Goal: Task Accomplishment & Management: Use online tool/utility

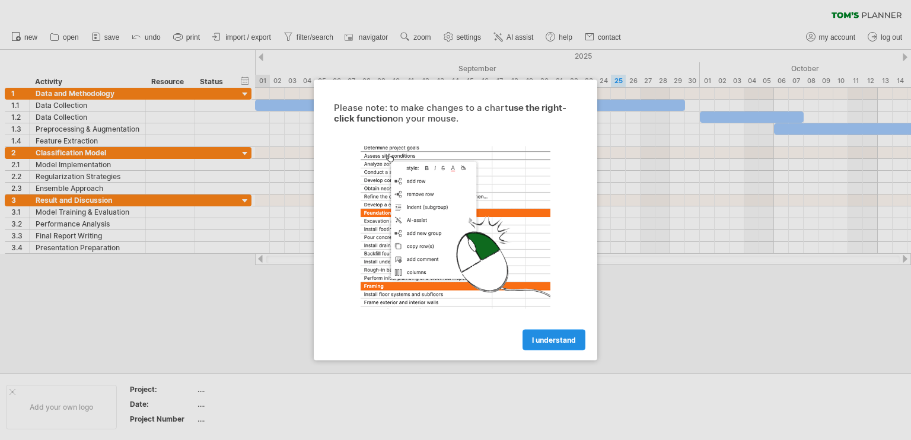
click at [555, 336] on span "I understand" at bounding box center [554, 340] width 44 height 9
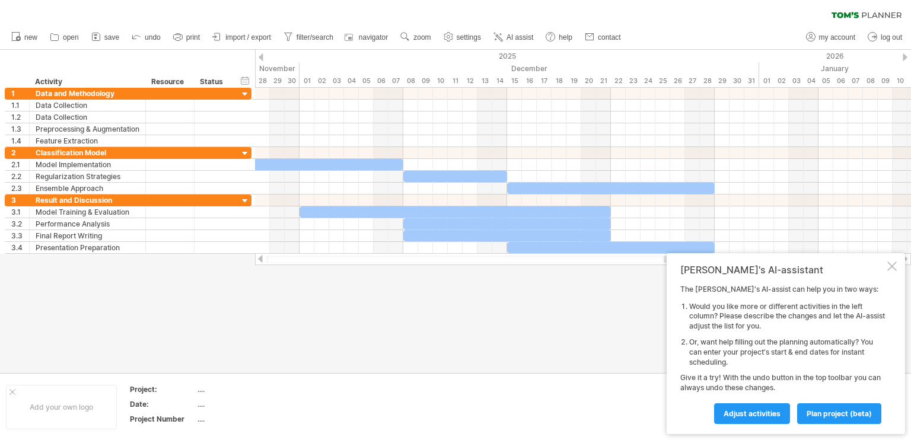
click at [893, 267] on div at bounding box center [891, 265] width 9 height 9
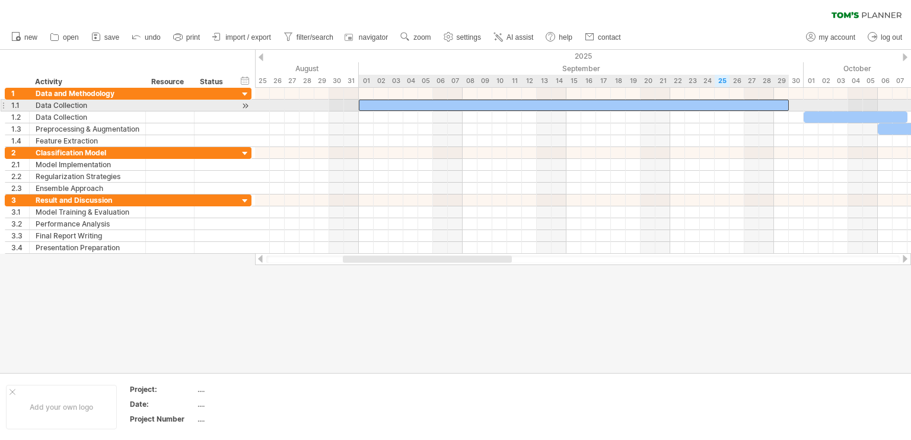
click at [508, 106] on div at bounding box center [574, 105] width 430 height 11
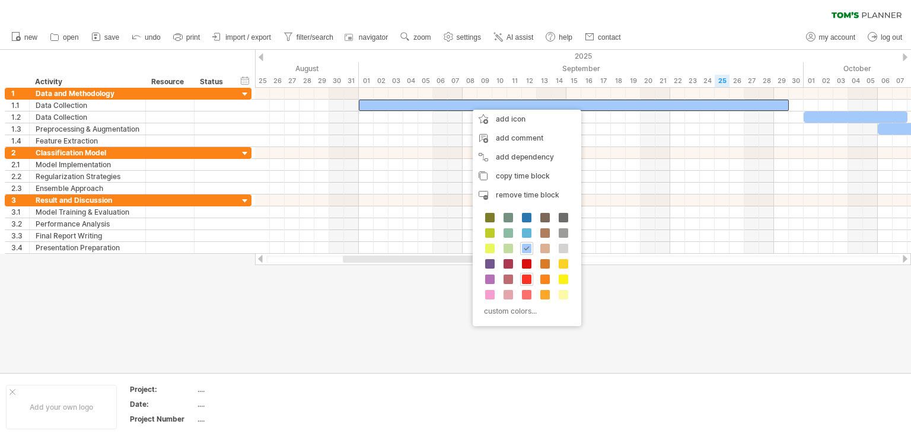
click at [525, 276] on span at bounding box center [526, 278] width 9 height 9
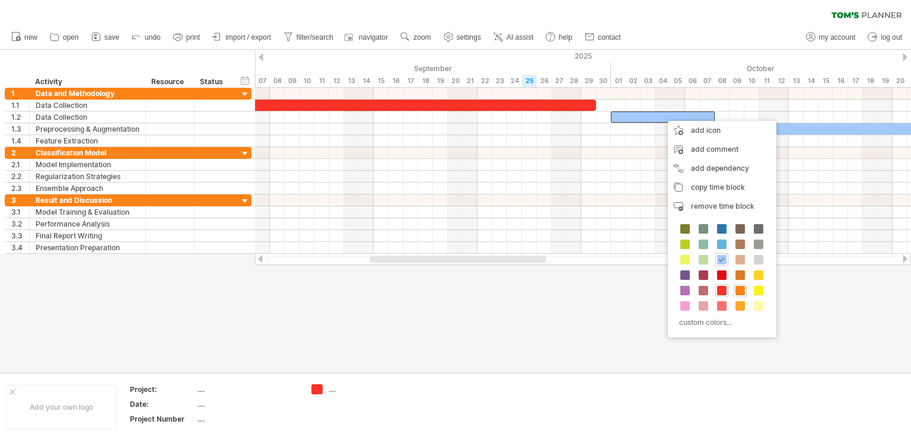
click at [735, 291] on span at bounding box center [739, 290] width 9 height 9
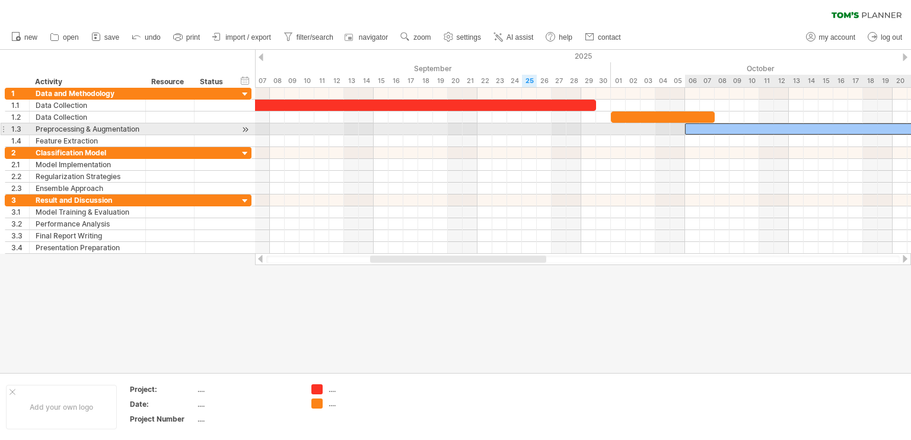
click at [736, 130] on div at bounding box center [892, 128] width 415 height 11
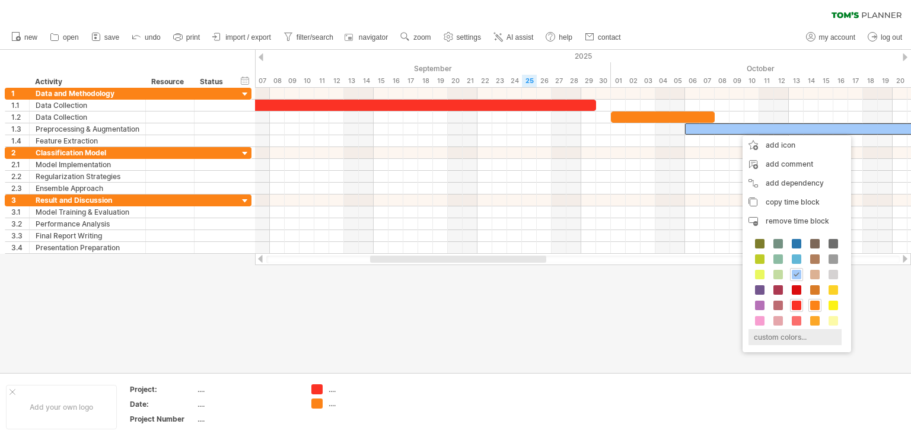
click at [768, 336] on div "custom colors..." at bounding box center [794, 337] width 93 height 16
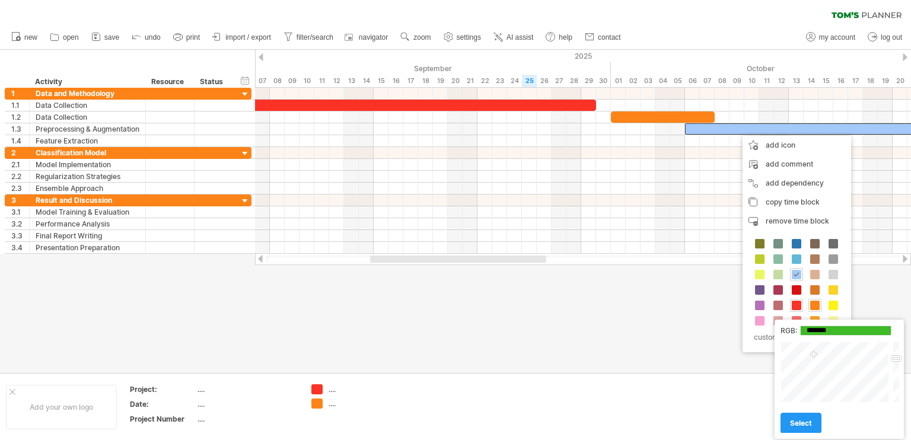
click at [813, 355] on div at bounding box center [835, 371] width 110 height 61
click at [820, 352] on div at bounding box center [835, 371] width 110 height 61
click at [813, 349] on div at bounding box center [835, 371] width 110 height 61
click at [813, 366] on div at bounding box center [835, 371] width 110 height 61
click at [813, 356] on div at bounding box center [835, 371] width 110 height 61
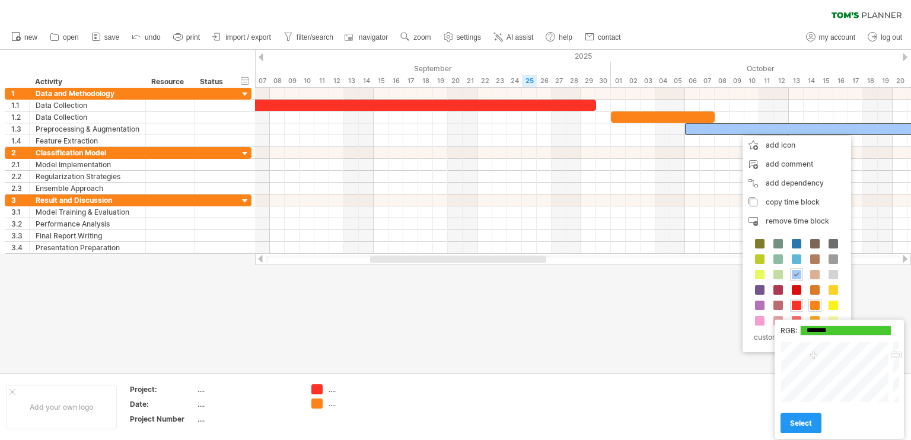
type input "*******"
click at [895, 355] on div at bounding box center [894, 371] width 9 height 61
click at [799, 419] on link "select" at bounding box center [800, 423] width 41 height 21
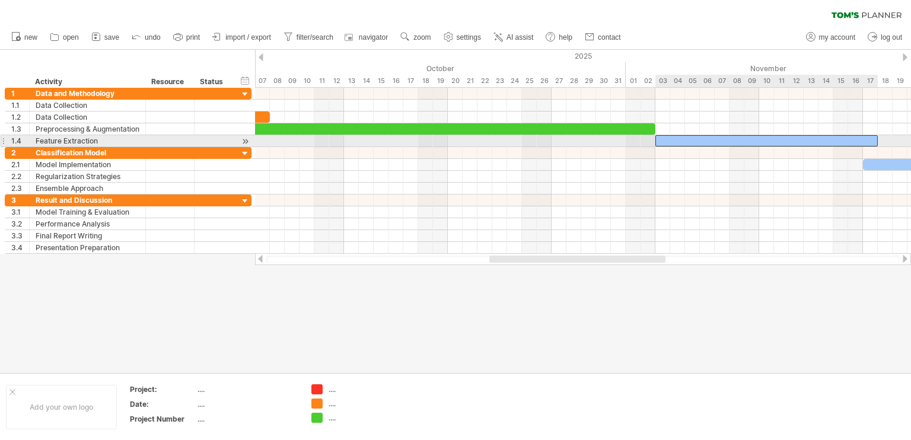
click at [717, 137] on div at bounding box center [766, 140] width 222 height 11
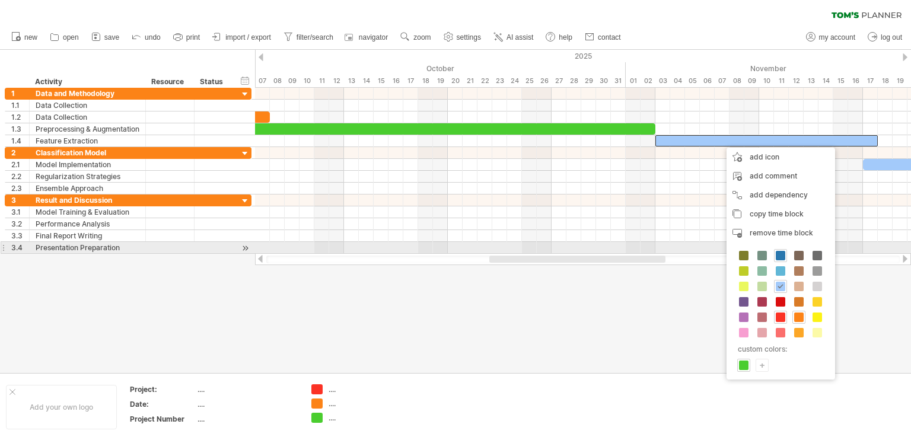
click at [777, 250] on div at bounding box center [780, 255] width 13 height 13
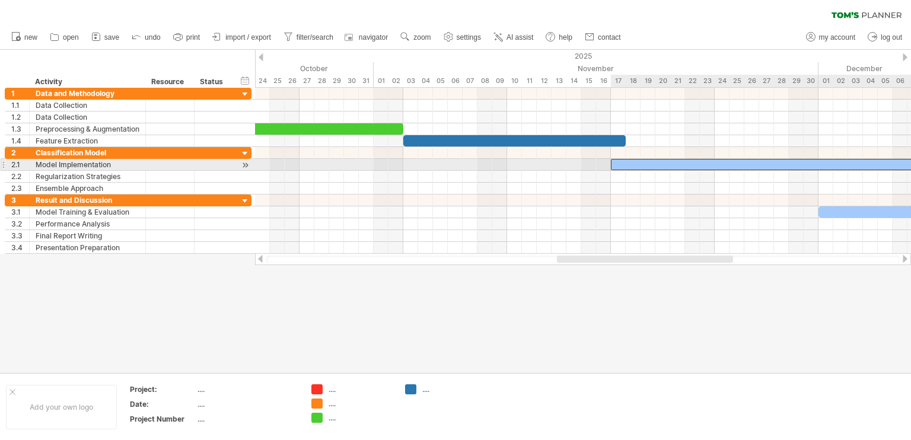
click at [750, 163] on div at bounding box center [766, 164] width 311 height 11
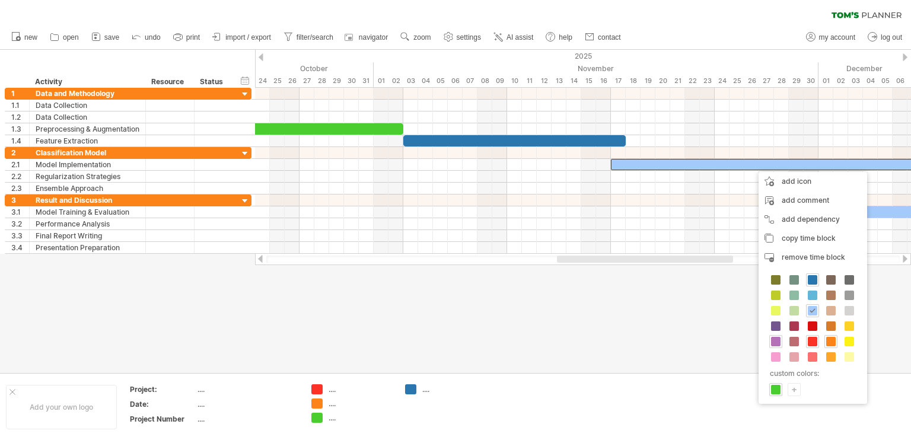
click at [775, 341] on span at bounding box center [775, 341] width 9 height 9
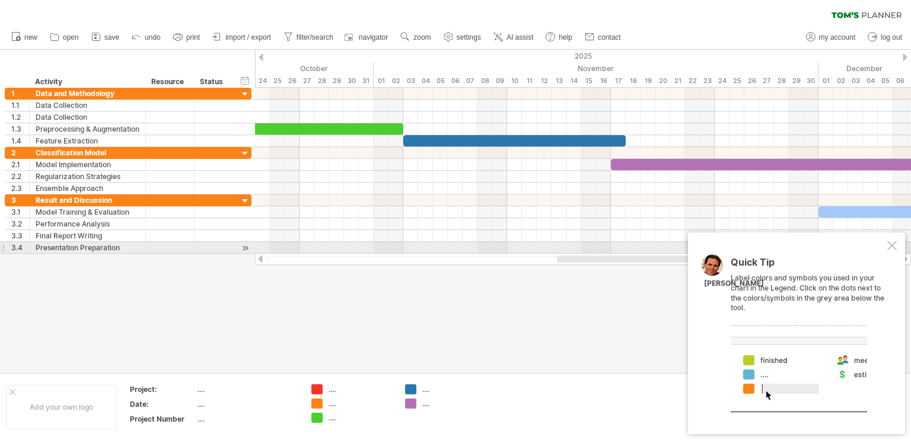
click at [889, 246] on div at bounding box center [891, 245] width 9 height 9
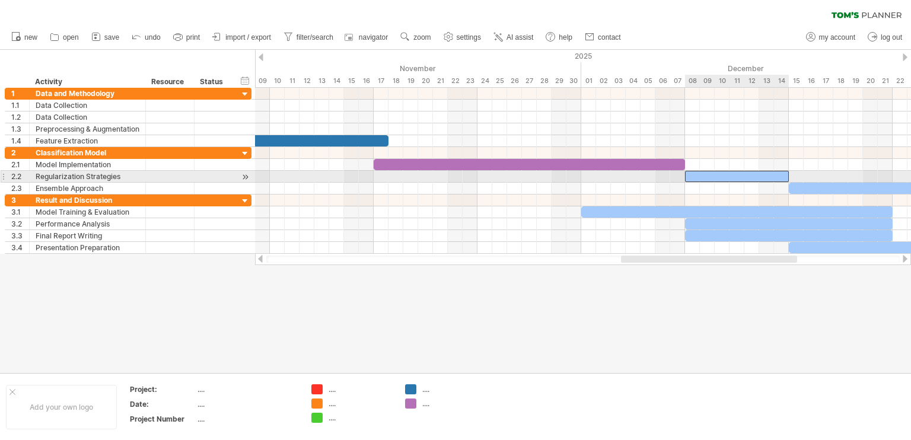
click at [717, 176] on div at bounding box center [737, 176] width 104 height 11
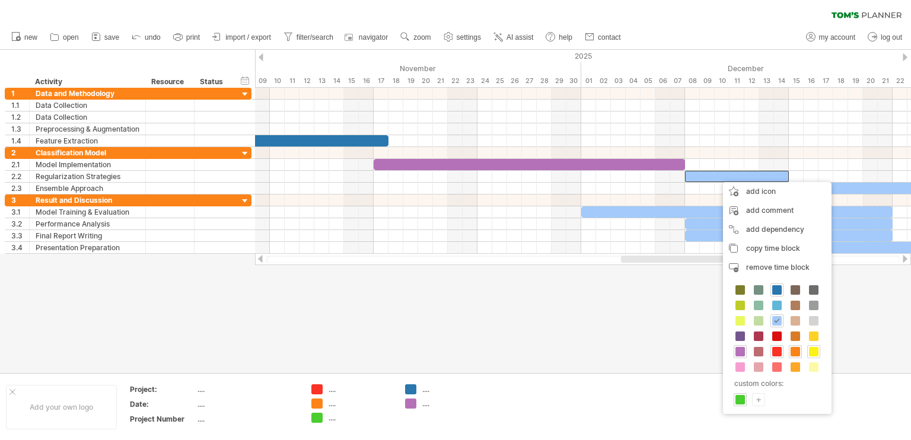
click at [809, 350] on span at bounding box center [813, 351] width 9 height 9
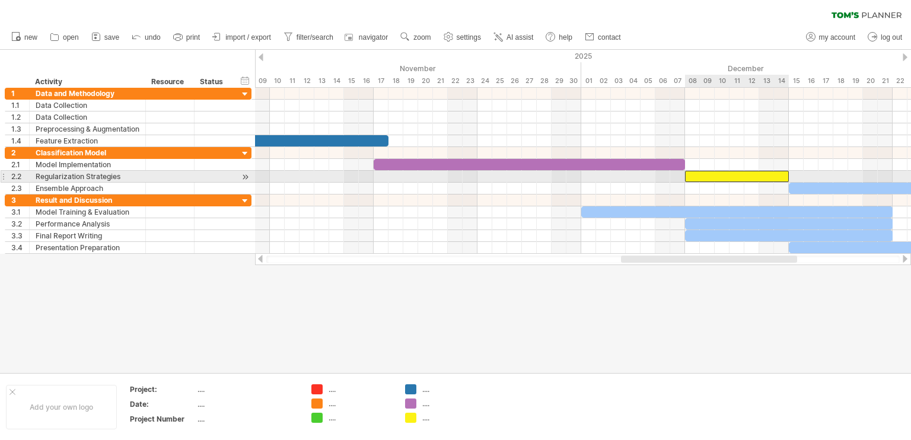
click at [761, 175] on div at bounding box center [737, 176] width 104 height 11
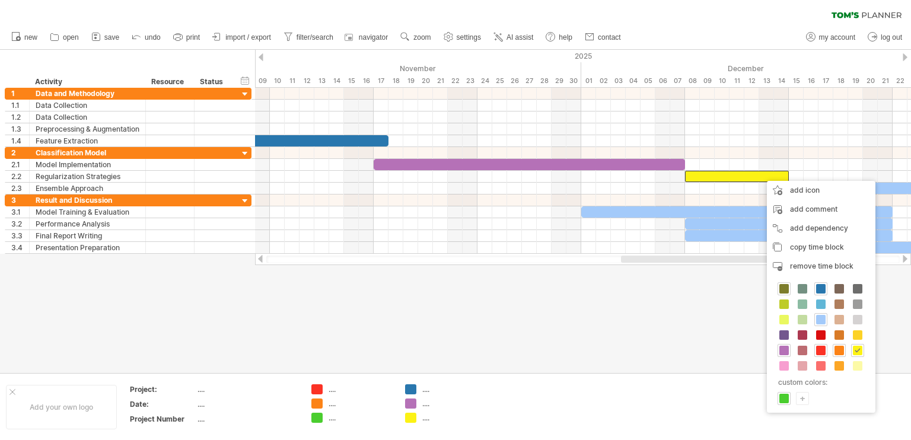
click at [782, 286] on span at bounding box center [783, 288] width 9 height 9
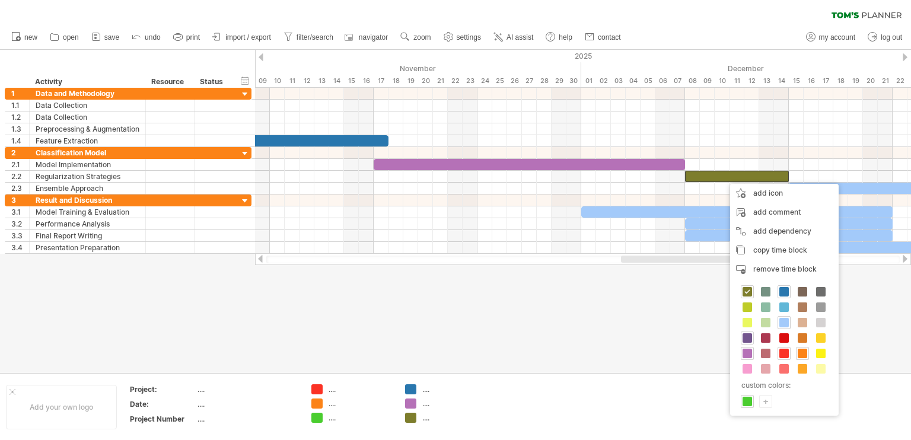
click at [748, 336] on span at bounding box center [746, 337] width 9 height 9
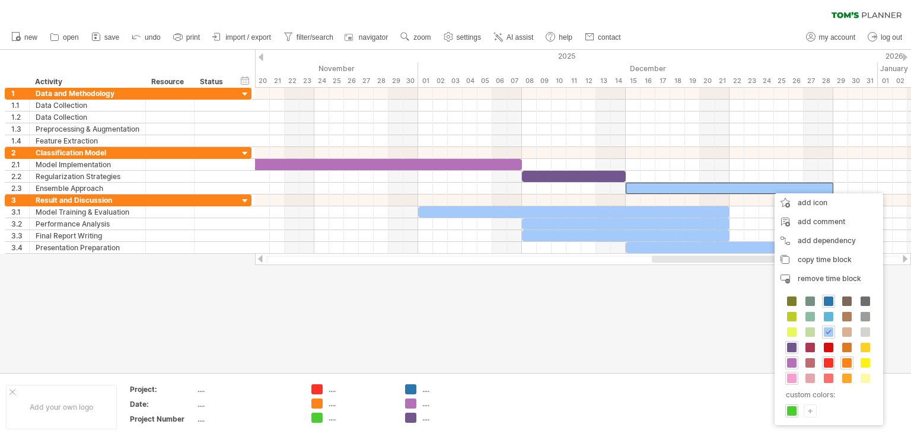
click at [794, 373] on span at bounding box center [791, 377] width 9 height 9
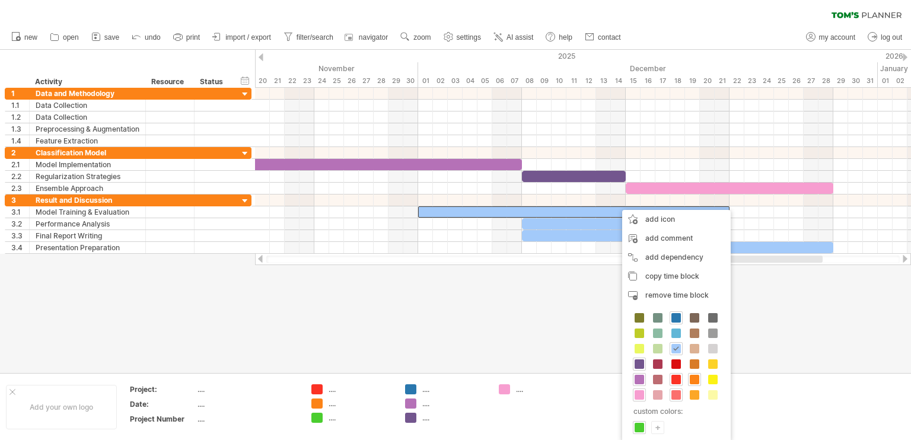
click at [674, 391] on span at bounding box center [675, 394] width 9 height 9
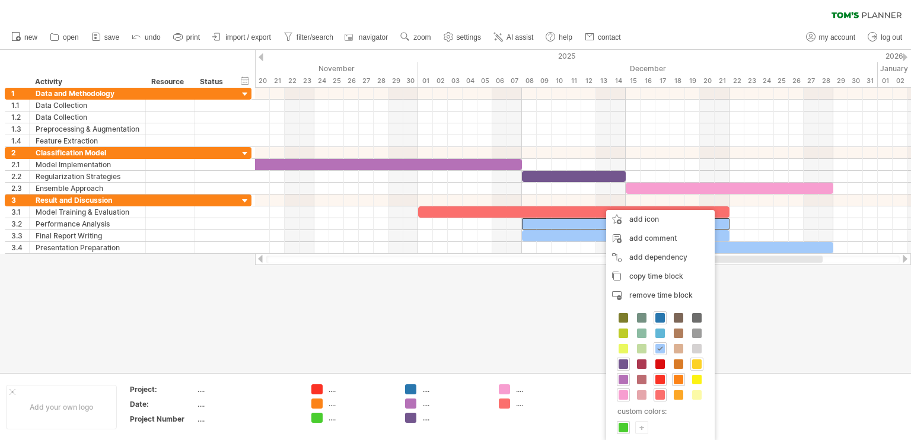
click at [695, 360] on span at bounding box center [696, 363] width 9 height 9
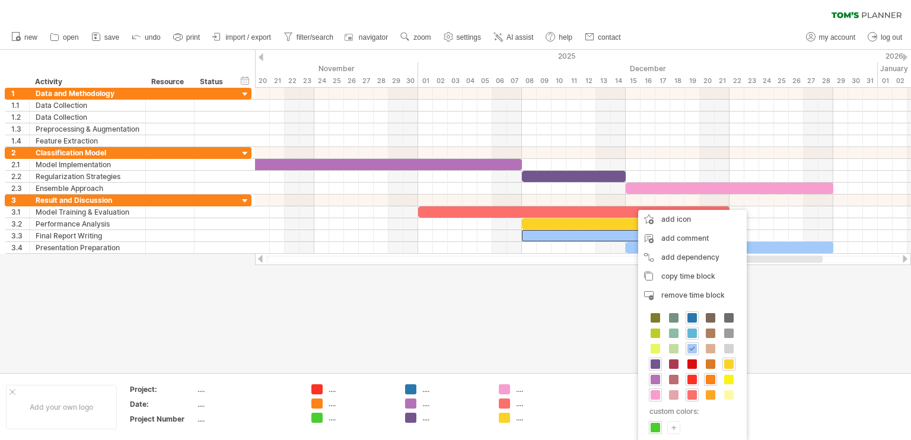
click at [689, 335] on span at bounding box center [691, 332] width 9 height 9
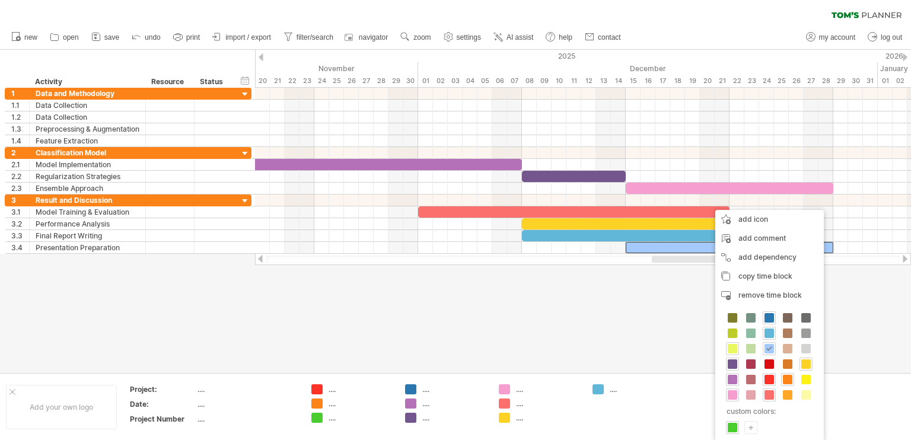
click at [730, 348] on span at bounding box center [731, 348] width 9 height 9
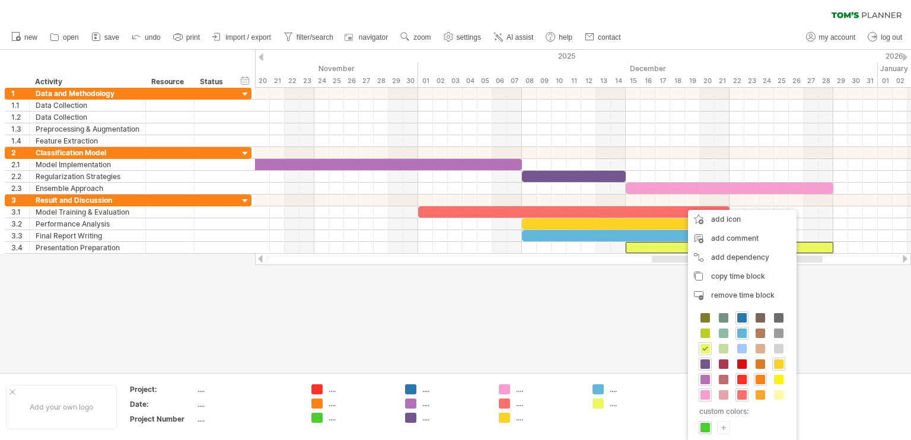
click at [724, 424] on div "+" at bounding box center [723, 426] width 12 height 11
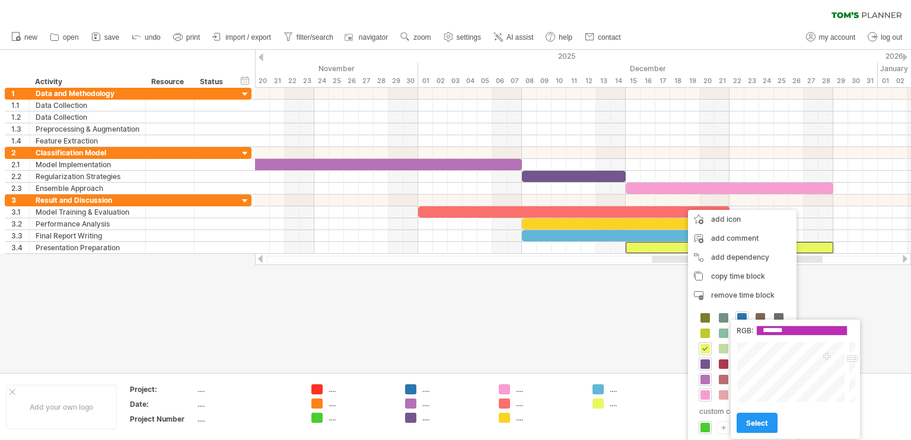
type input "*******"
drag, startPoint x: 801, startPoint y: 371, endPoint x: 828, endPoint y: 357, distance: 29.2
click at [828, 357] on div at bounding box center [791, 371] width 110 height 61
click at [756, 419] on span "select" at bounding box center [757, 423] width 22 height 9
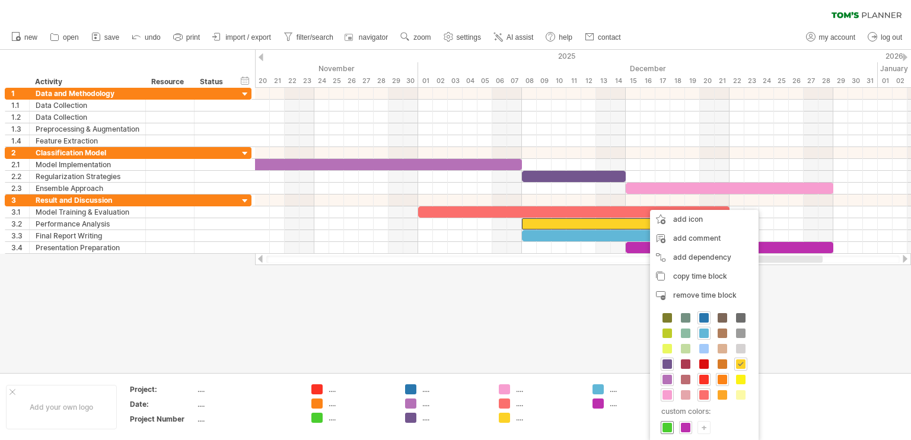
click at [670, 425] on span at bounding box center [666, 427] width 9 height 9
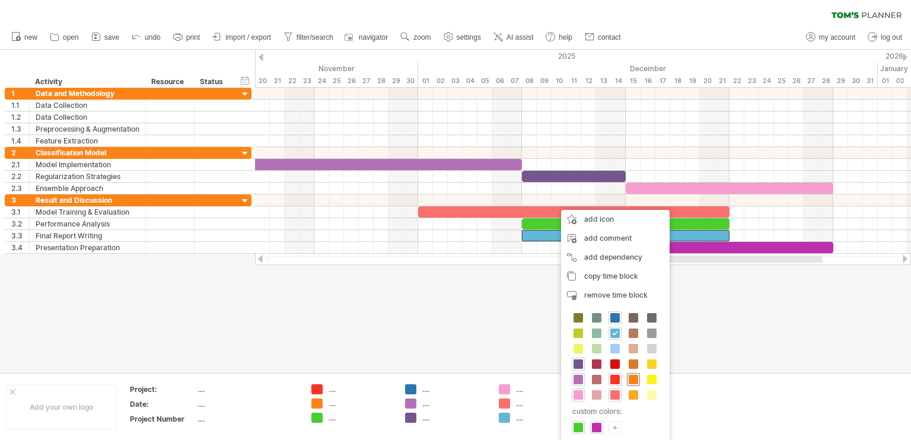
click at [634, 378] on span at bounding box center [632, 379] width 9 height 9
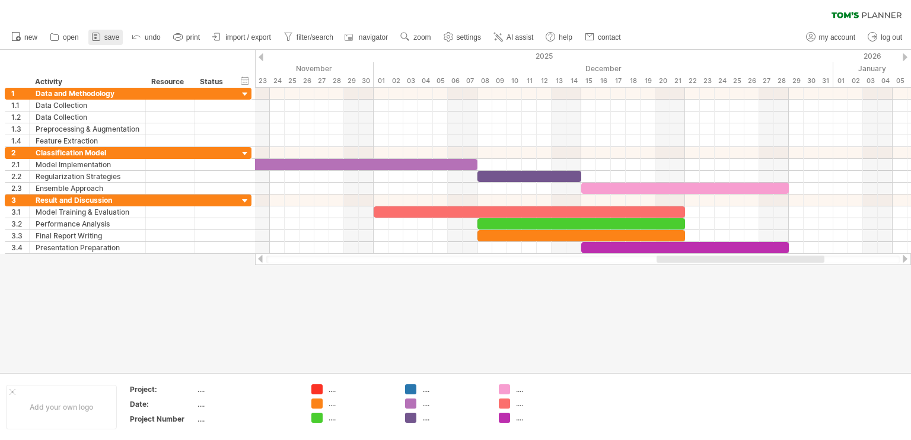
click at [94, 37] on icon at bounding box center [96, 37] width 12 height 12
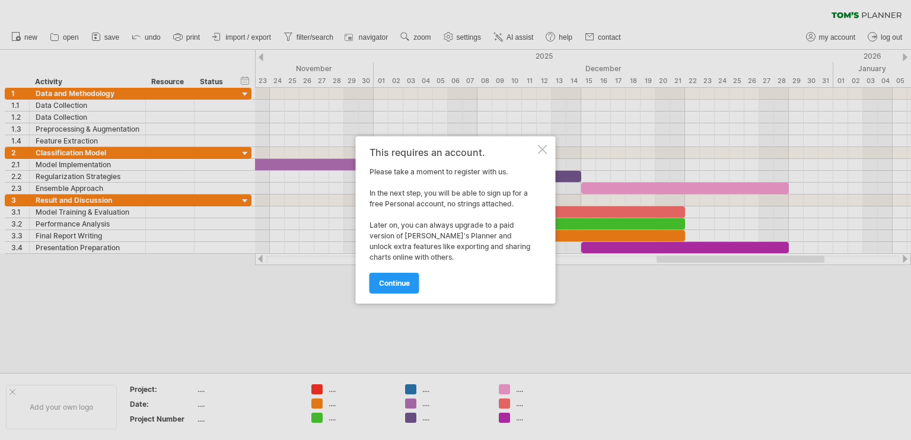
click at [538, 143] on div "This requires an account. Please take a moment to register with us. In the next…" at bounding box center [456, 219] width 200 height 167
click at [539, 149] on div at bounding box center [542, 149] width 9 height 9
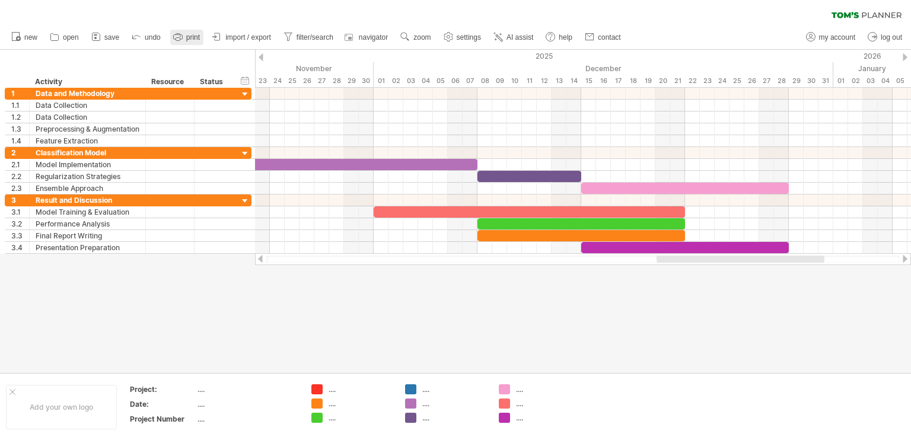
click at [189, 40] on span "print" at bounding box center [193, 37] width 14 height 8
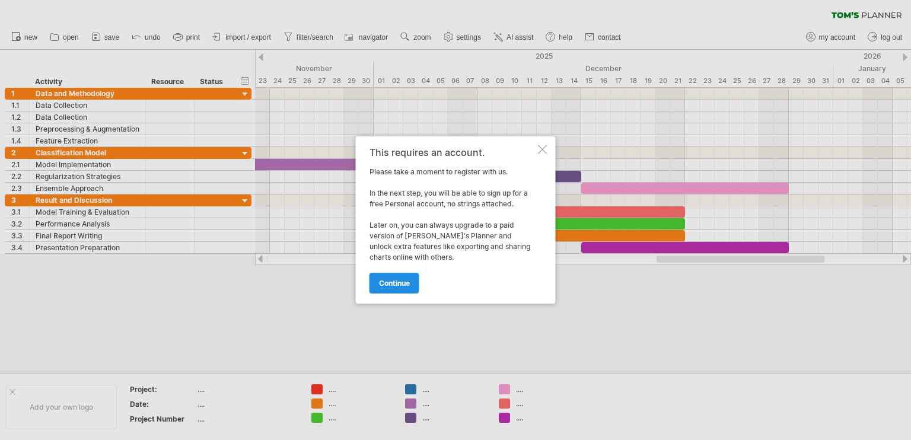
click at [400, 277] on link "continue" at bounding box center [394, 283] width 50 height 21
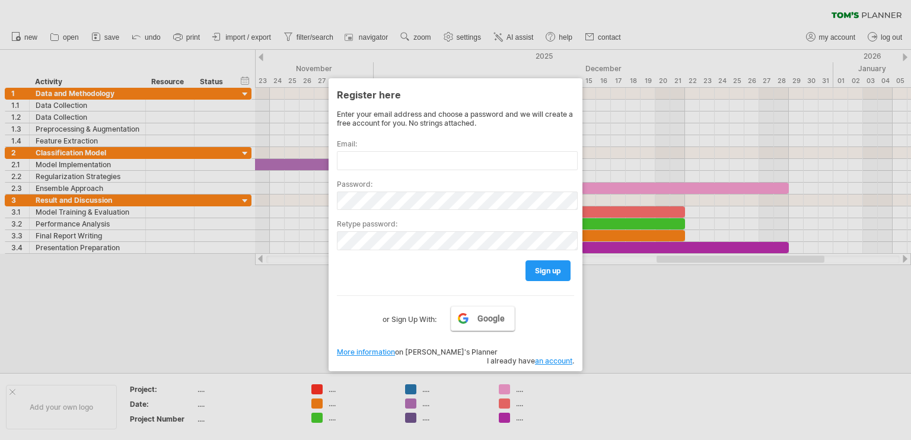
click at [474, 324] on link "Google" at bounding box center [483, 318] width 64 height 25
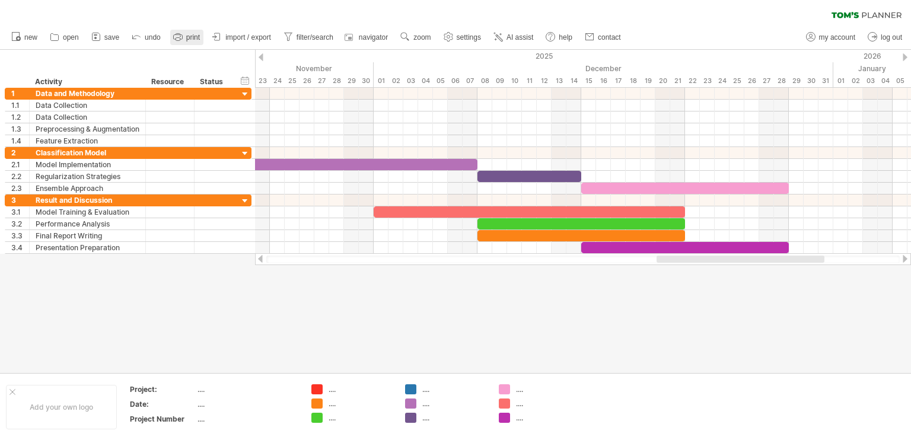
click at [193, 33] on span "print" at bounding box center [193, 37] width 14 height 8
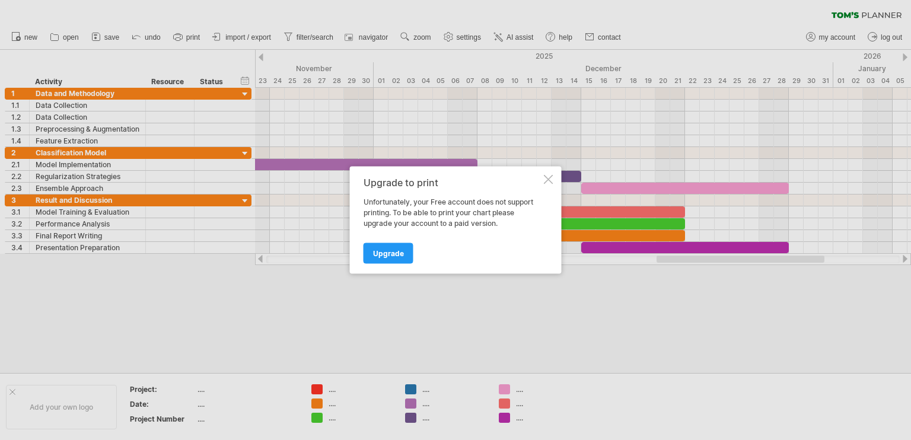
click at [543, 185] on div "Upgrade to print Unfortunately, your Free account does not support printing. To…" at bounding box center [456, 220] width 212 height 107
click at [545, 181] on div at bounding box center [548, 179] width 9 height 9
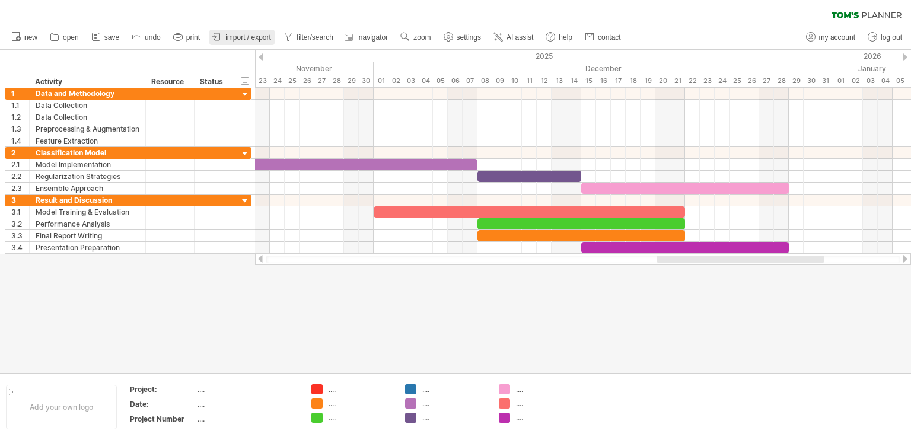
click at [249, 37] on span "import / export" at bounding box center [248, 37] width 46 height 8
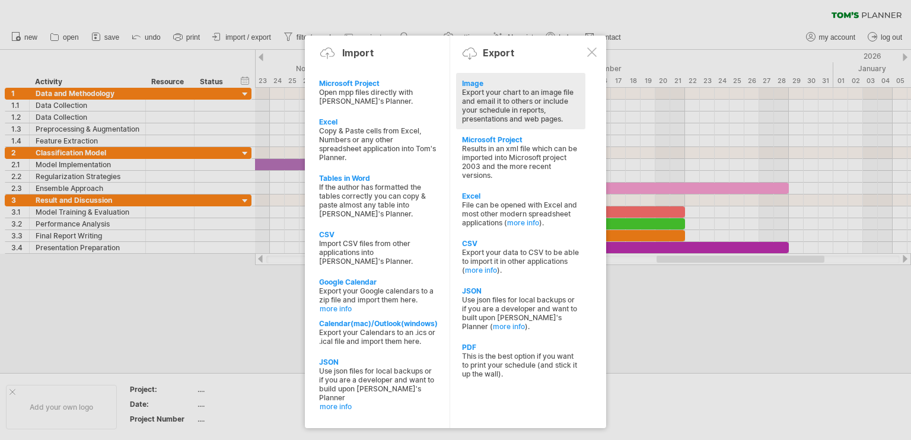
click at [480, 111] on div "Export your chart to an image file and email it to others or include your sched…" at bounding box center [520, 106] width 117 height 36
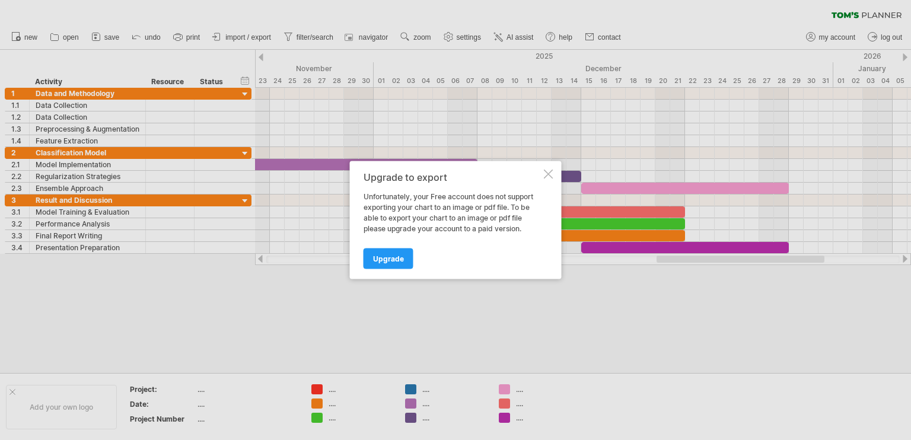
click at [549, 173] on div at bounding box center [548, 174] width 9 height 9
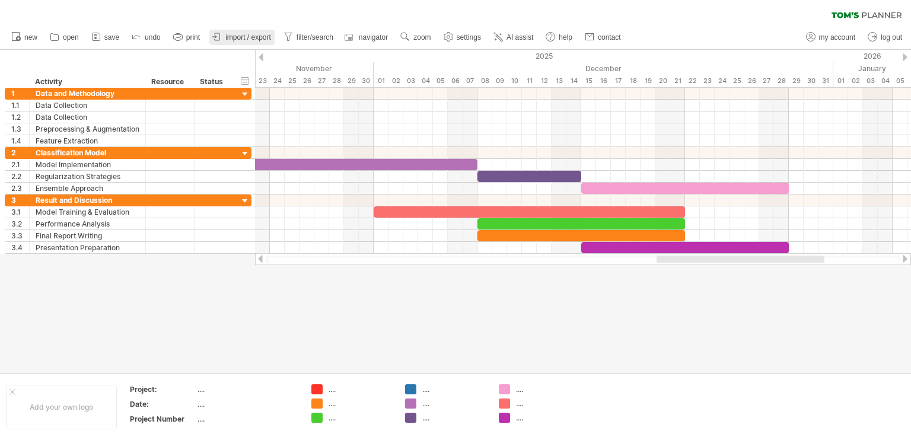
click at [235, 39] on span "import / export" at bounding box center [248, 37] width 46 height 8
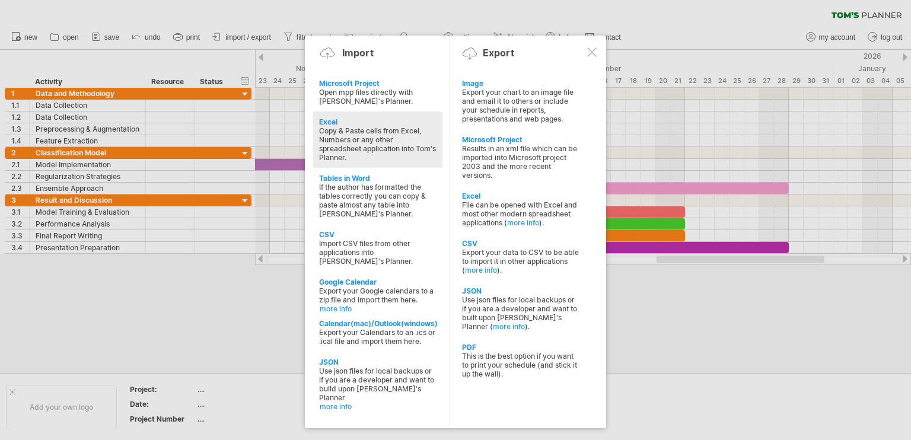
click at [344, 154] on div "Excel Copy & Paste cells from Excel, Numbers or any other spreadsheet applicati…" at bounding box center [377, 139] width 129 height 56
type textarea "**********"
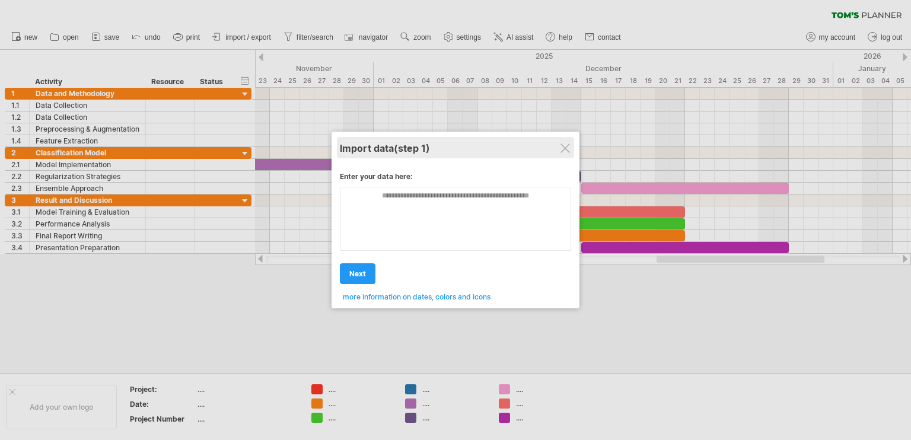
click at [559, 149] on div "Import data (step 1)" at bounding box center [455, 147] width 231 height 21
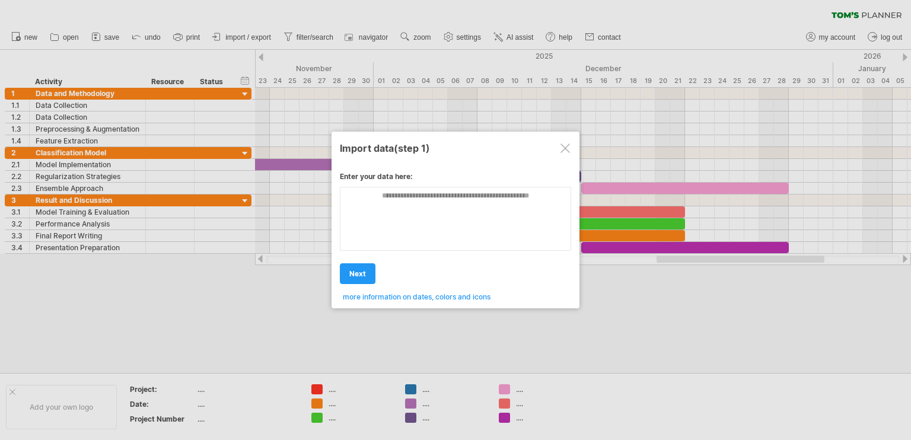
click at [566, 149] on div at bounding box center [564, 147] width 9 height 9
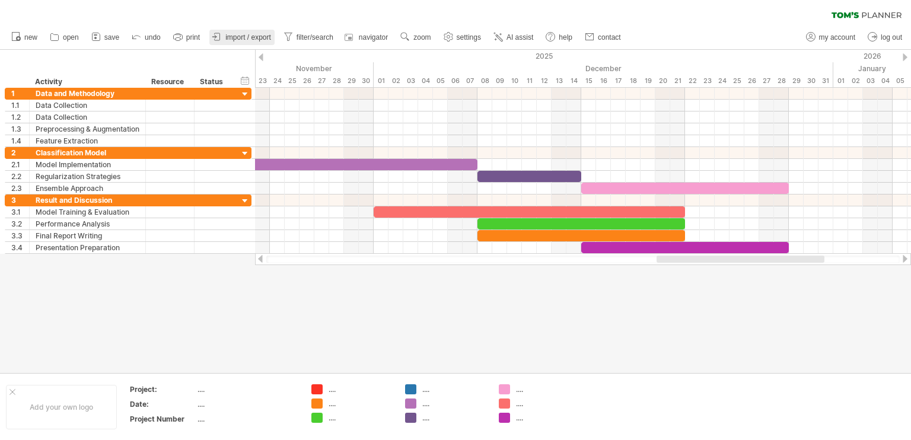
click at [239, 36] on span "import / export" at bounding box center [248, 37] width 46 height 8
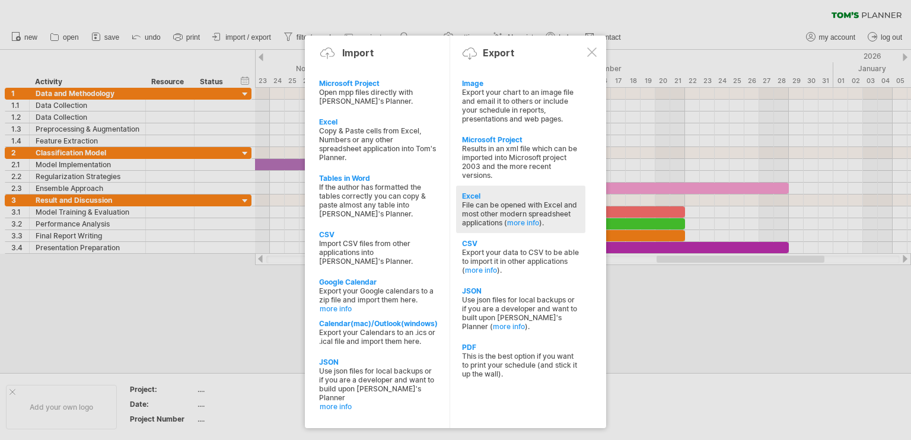
click at [477, 213] on div "File can be opened with Excel and most other modern spreadsheet applications ( …" at bounding box center [520, 213] width 117 height 27
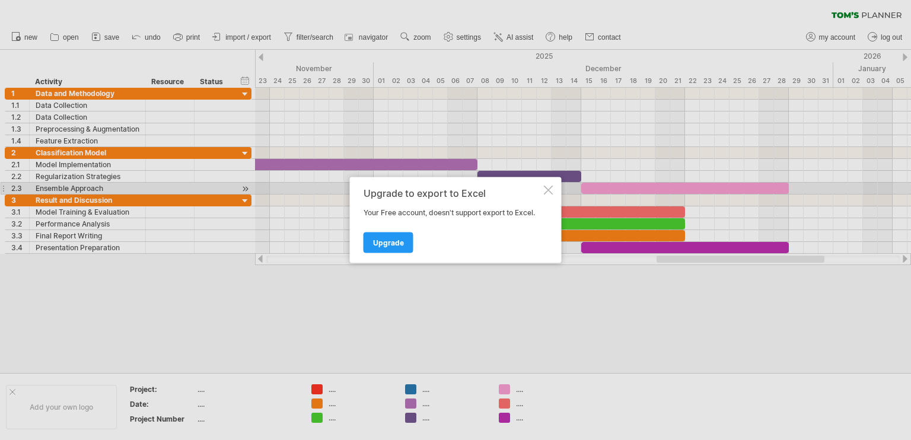
click at [547, 193] on div at bounding box center [548, 190] width 9 height 9
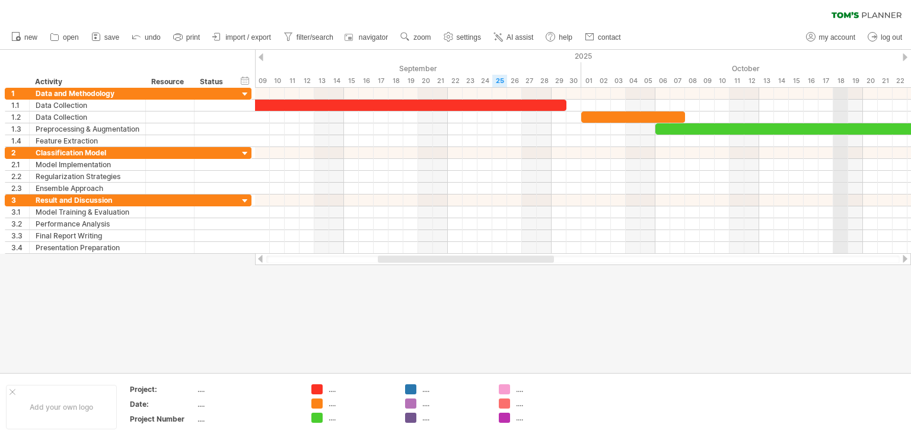
drag, startPoint x: 905, startPoint y: 56, endPoint x: 842, endPoint y: 61, distance: 63.0
click at [842, 61] on div "Trying to reach [DOMAIN_NAME] Connected again... 0% clear filter new 1" at bounding box center [455, 220] width 911 height 440
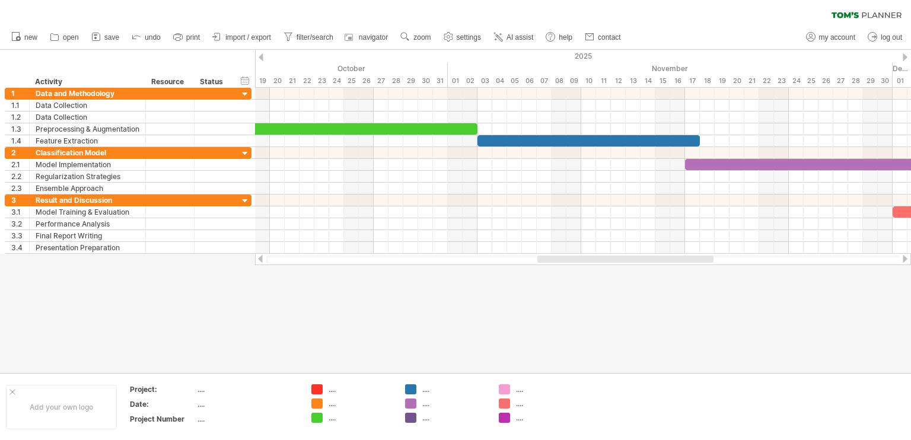
drag, startPoint x: 788, startPoint y: 9, endPoint x: 640, endPoint y: 308, distance: 334.0
click at [640, 308] on div at bounding box center [455, 211] width 911 height 323
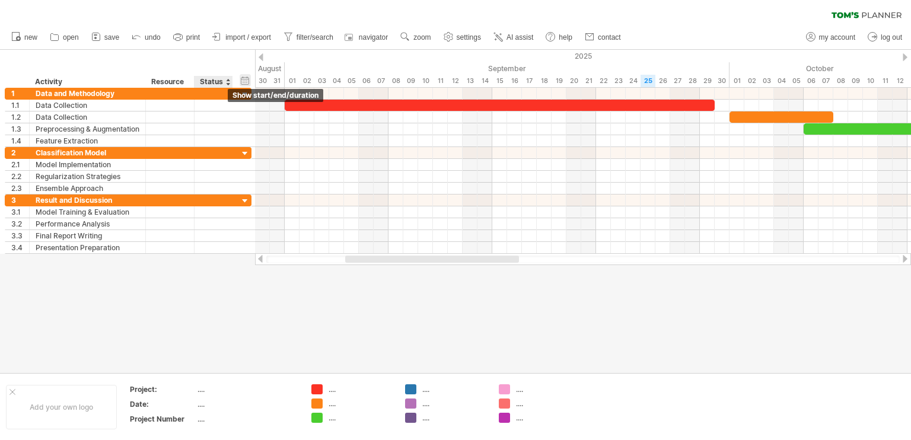
click at [245, 81] on div "hide start/end/duration show start/end/duration" at bounding box center [244, 80] width 11 height 12
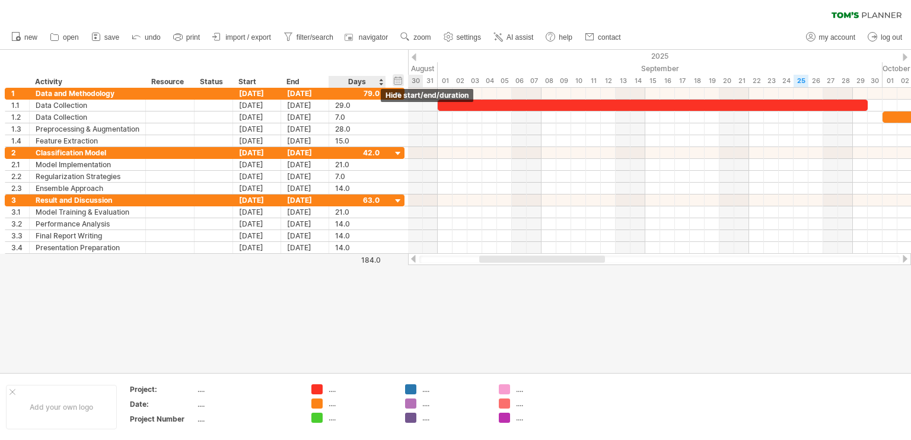
click at [401, 79] on div "hide start/end/duration show start/end/duration" at bounding box center [397, 80] width 11 height 12
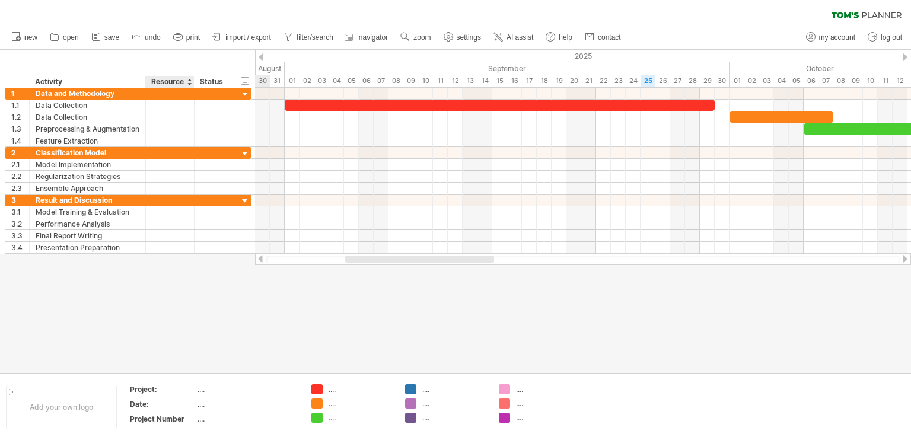
click at [175, 78] on div "Resource" at bounding box center [169, 82] width 36 height 12
click at [191, 85] on div at bounding box center [193, 82] width 4 height 12
click at [210, 83] on div "Status" at bounding box center [213, 82] width 26 height 12
click at [228, 79] on div at bounding box center [227, 82] width 5 height 12
click at [244, 81] on div "hide start/end/duration show start/end/duration" at bounding box center [244, 80] width 11 height 12
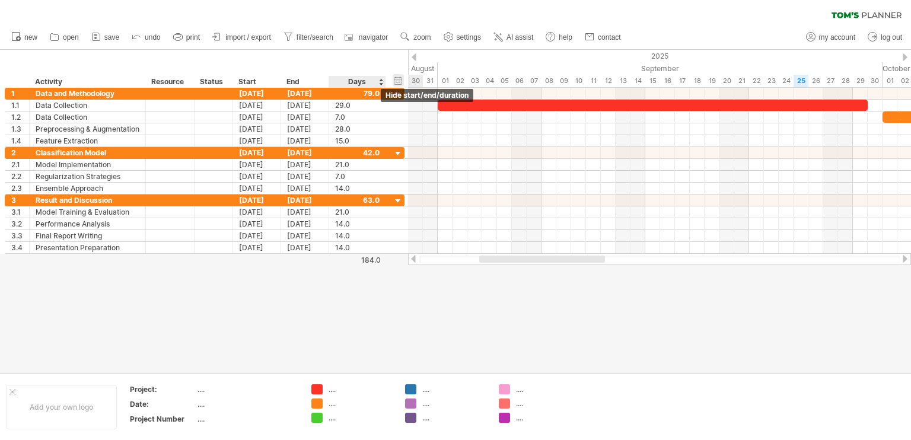
click at [400, 86] on div "hide start/end/duration show start/end/duration" at bounding box center [397, 80] width 11 height 12
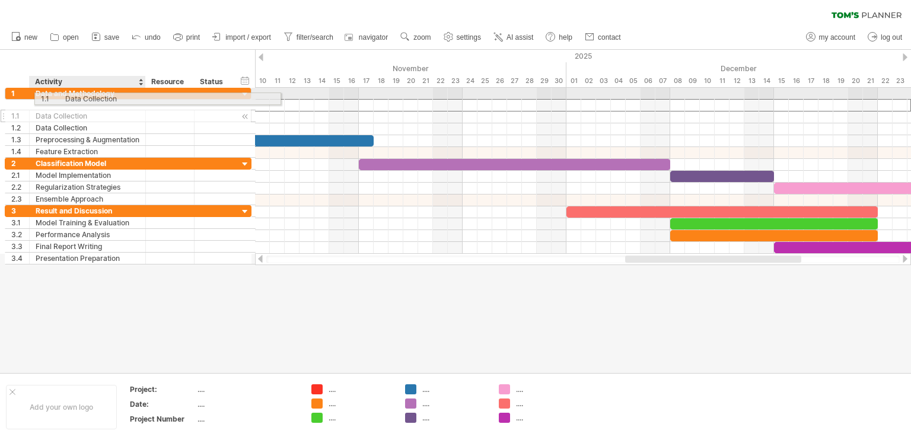
drag, startPoint x: 88, startPoint y: 106, endPoint x: 78, endPoint y: 100, distance: 11.5
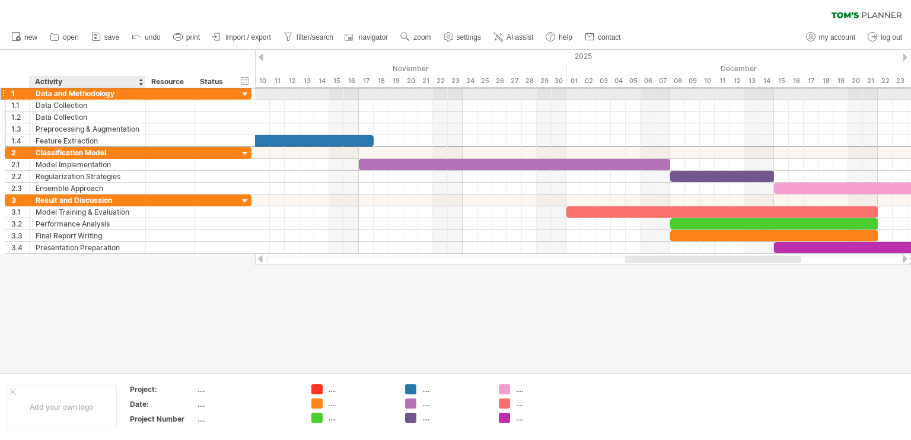
click at [95, 91] on div "Data and Methodology" at bounding box center [88, 93] width 104 height 11
drag, startPoint x: 131, startPoint y: 91, endPoint x: 33, endPoint y: 92, distance: 97.8
click at [33, 92] on div "**********" at bounding box center [88, 93] width 116 height 11
drag, startPoint x: 33, startPoint y: 92, endPoint x: 81, endPoint y: 88, distance: 48.2
click at [81, 88] on div "**********" at bounding box center [88, 93] width 116 height 11
